Goal: Information Seeking & Learning: Understand process/instructions

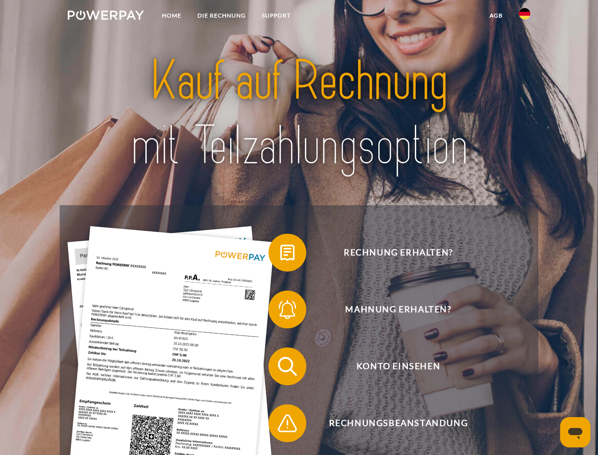
click at [106, 17] on img at bounding box center [106, 14] width 76 height 9
click at [525, 17] on img at bounding box center [524, 13] width 11 height 11
click at [496, 16] on link "agb" at bounding box center [496, 15] width 29 height 17
click at [280, 254] on span at bounding box center [273, 252] width 47 height 47
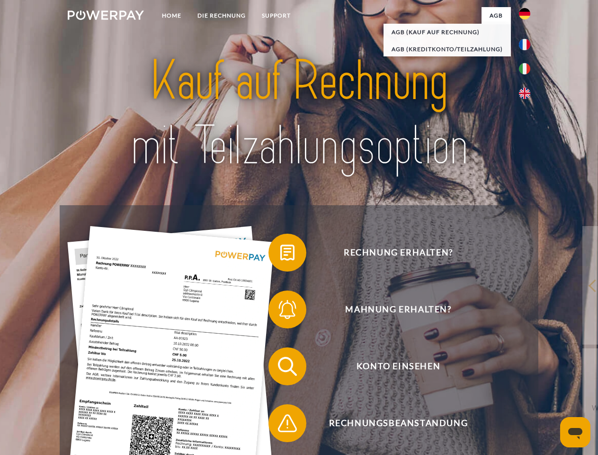
click at [280, 311] on span at bounding box center [273, 309] width 47 height 47
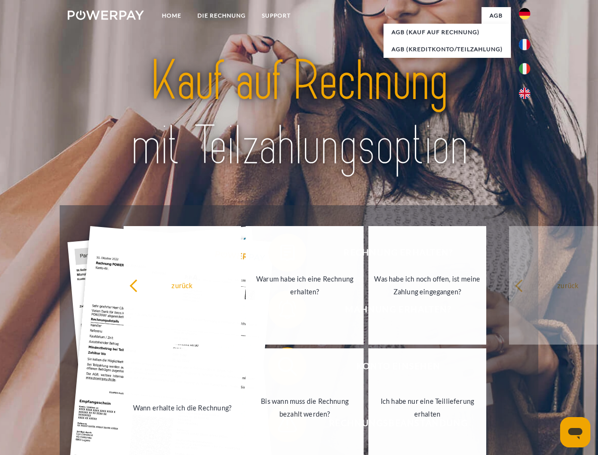
click at [280, 368] on link "Bis wann muss die Rechnung bezahlt werden?" at bounding box center [305, 407] width 118 height 118
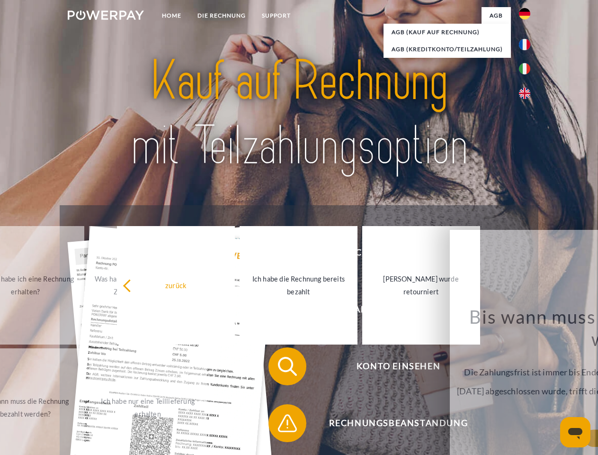
click at [280, 425] on span at bounding box center [273, 422] width 47 height 47
click at [576, 432] on icon "Messaging-Fenster öffnen" at bounding box center [576, 433] width 14 height 11
